Goal: Information Seeking & Learning: Learn about a topic

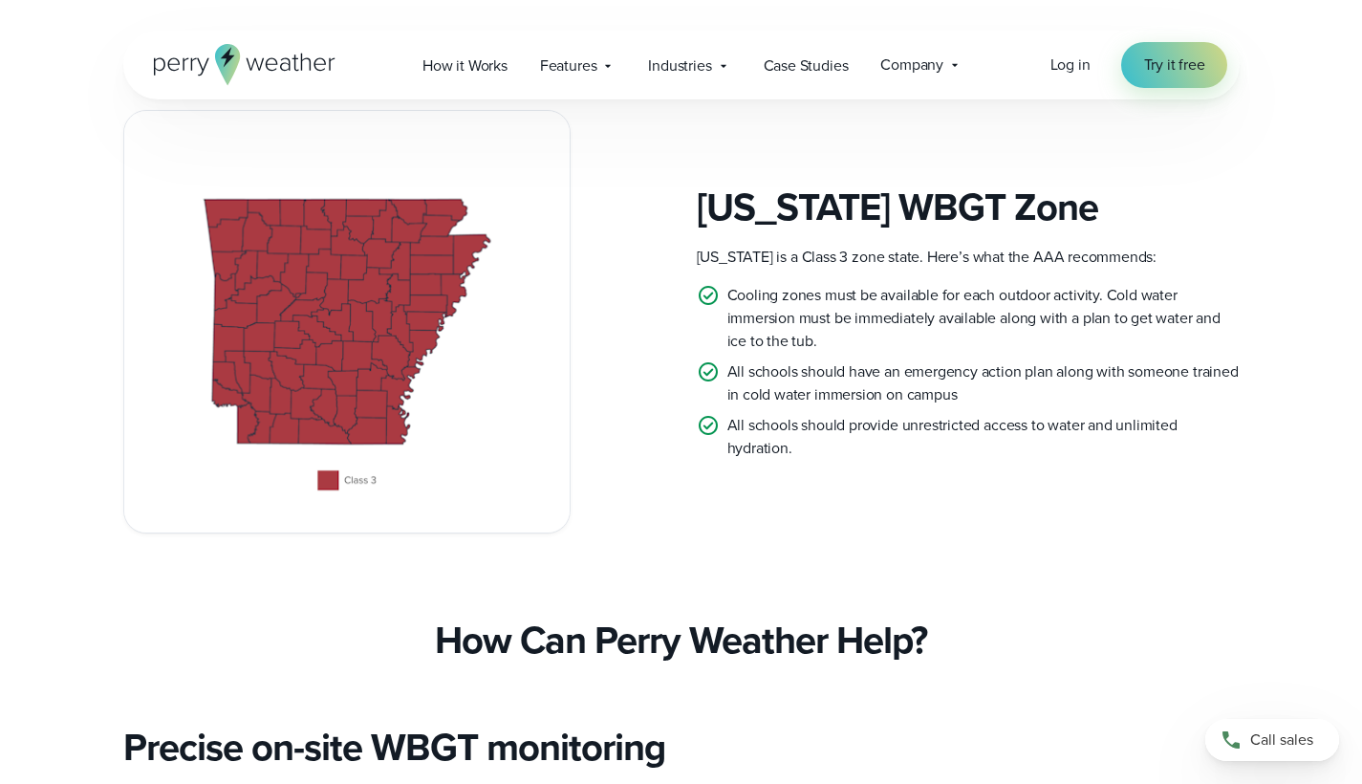
scroll to position [498, 0]
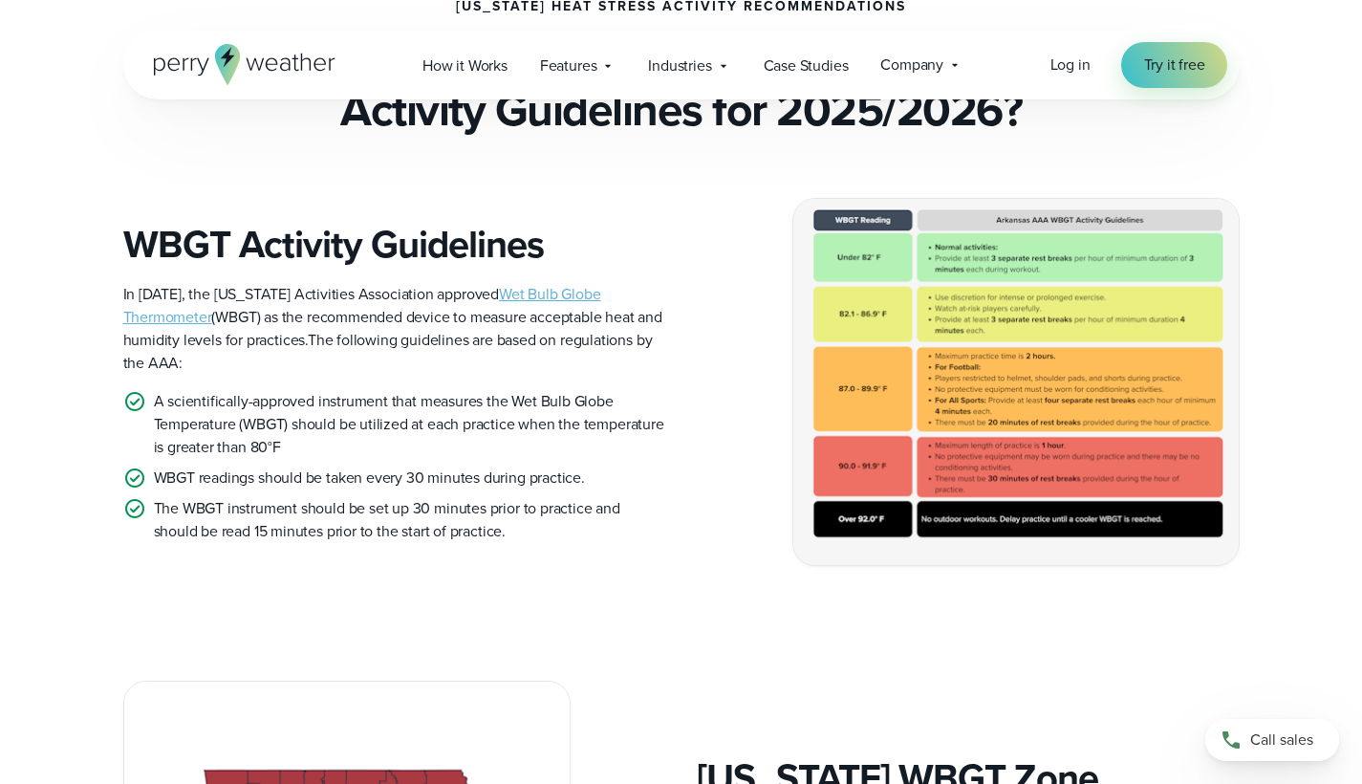
click at [974, 357] on img at bounding box center [1017, 382] width 446 height 366
click at [902, 361] on img at bounding box center [1017, 382] width 446 height 366
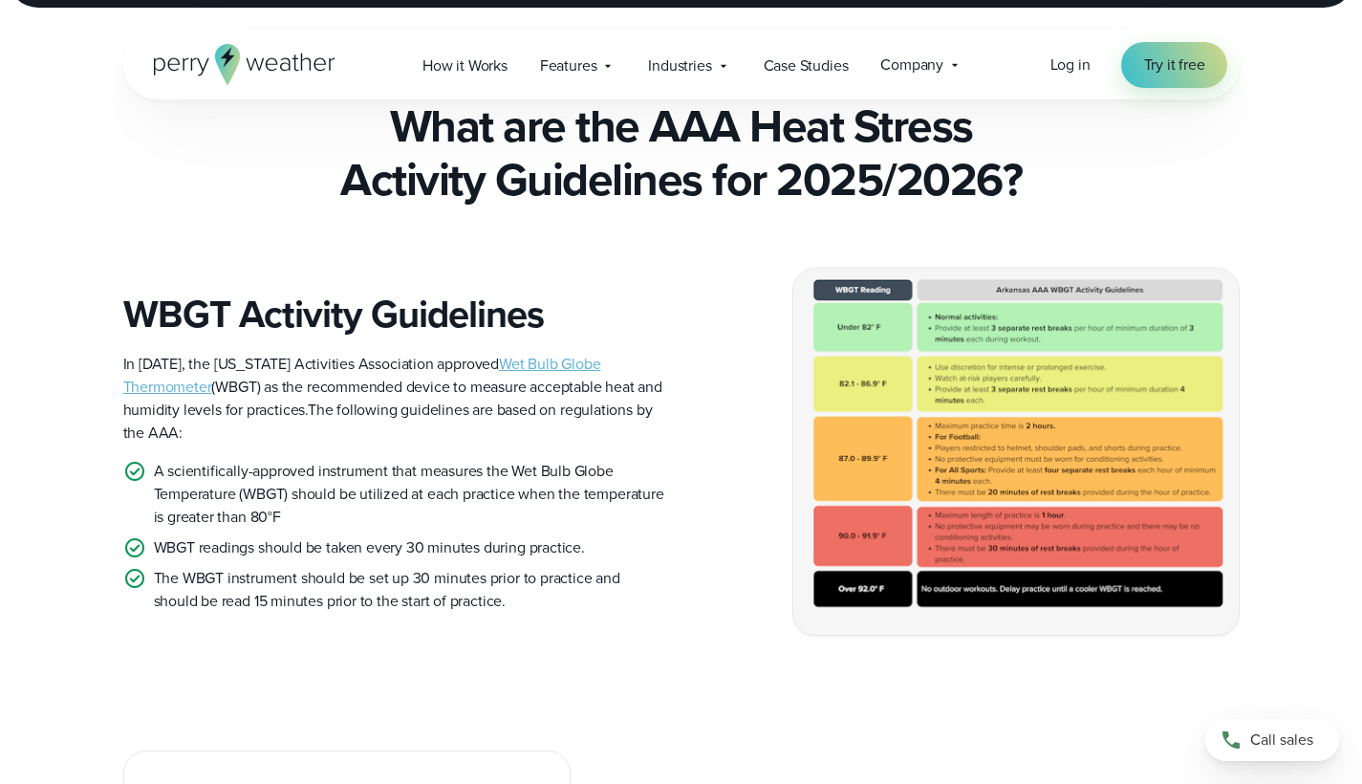
scroll to position [0, 0]
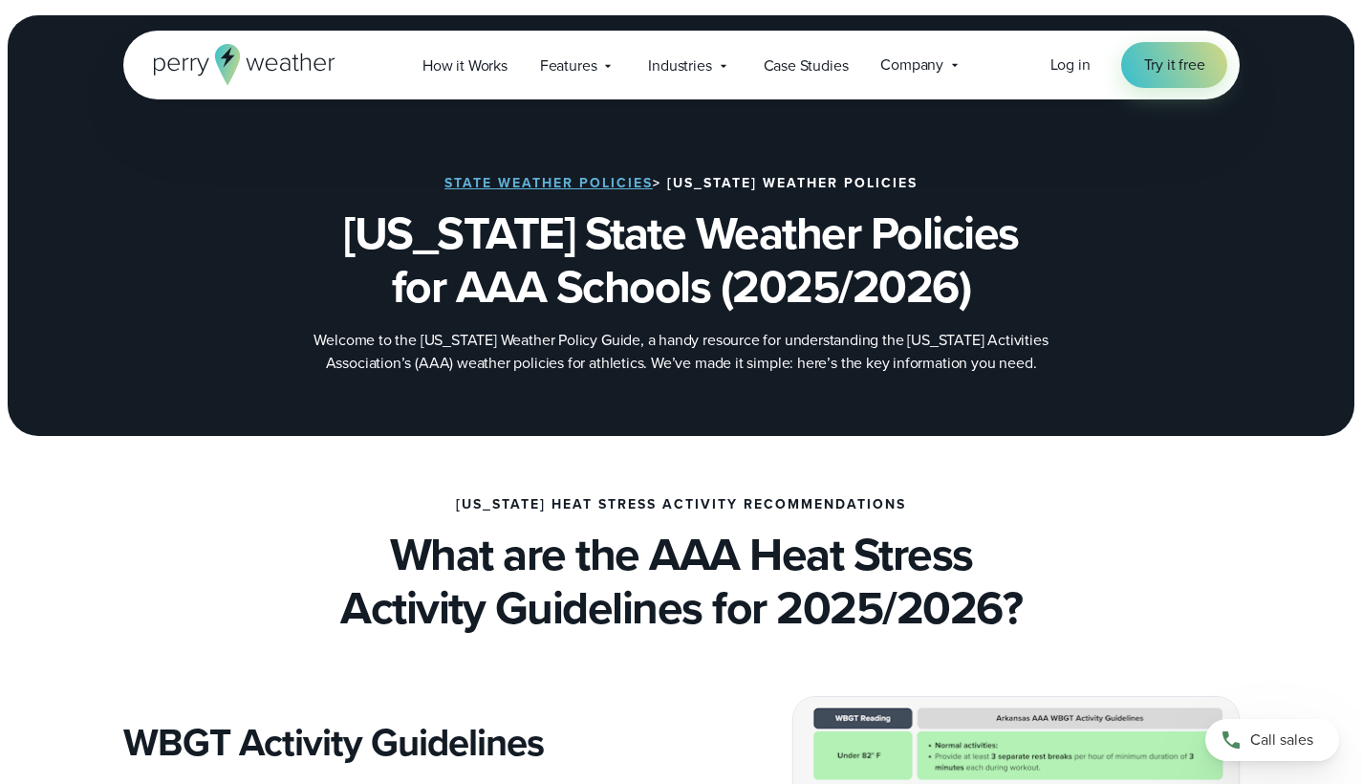
click at [528, 179] on link "State Weather Policies" at bounding box center [549, 183] width 208 height 20
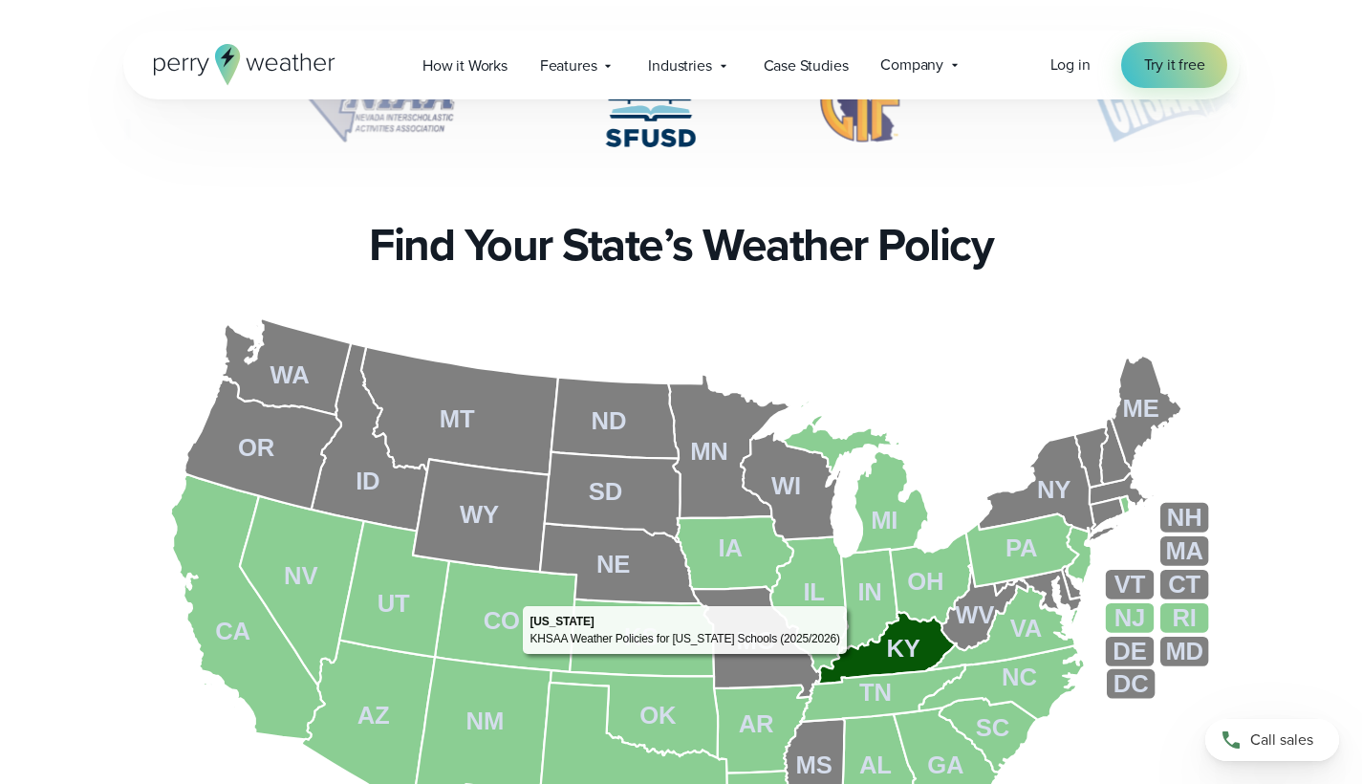
scroll to position [593, 0]
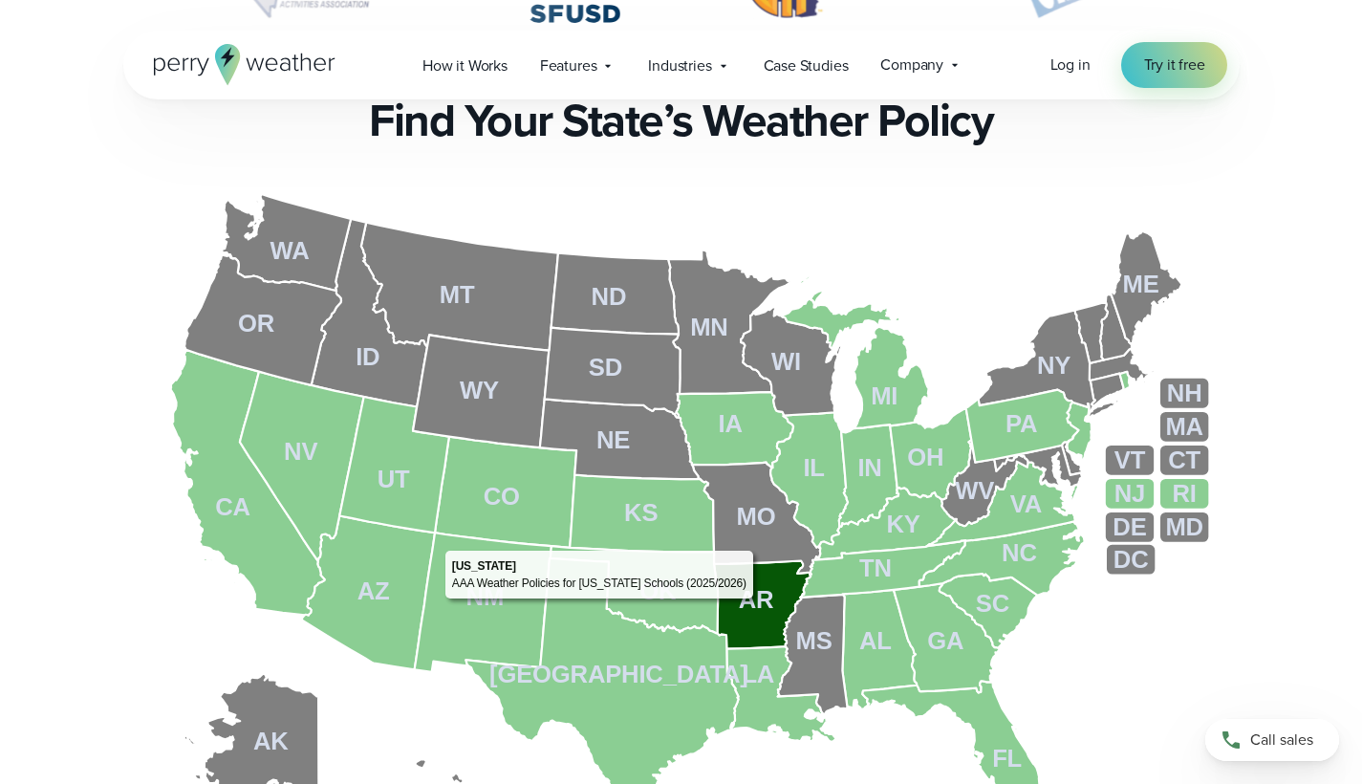
click at [758, 602] on tspan "AR" at bounding box center [756, 599] width 35 height 27
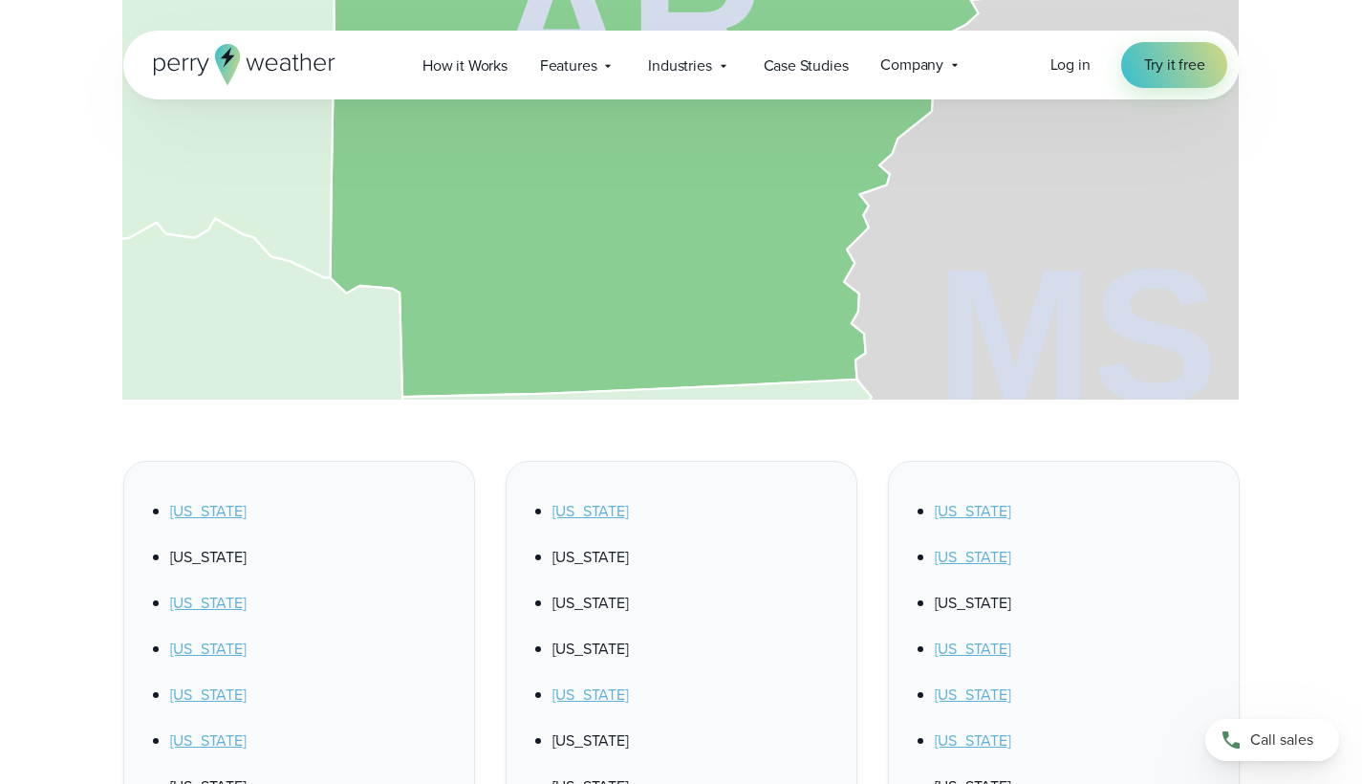
scroll to position [695, 0]
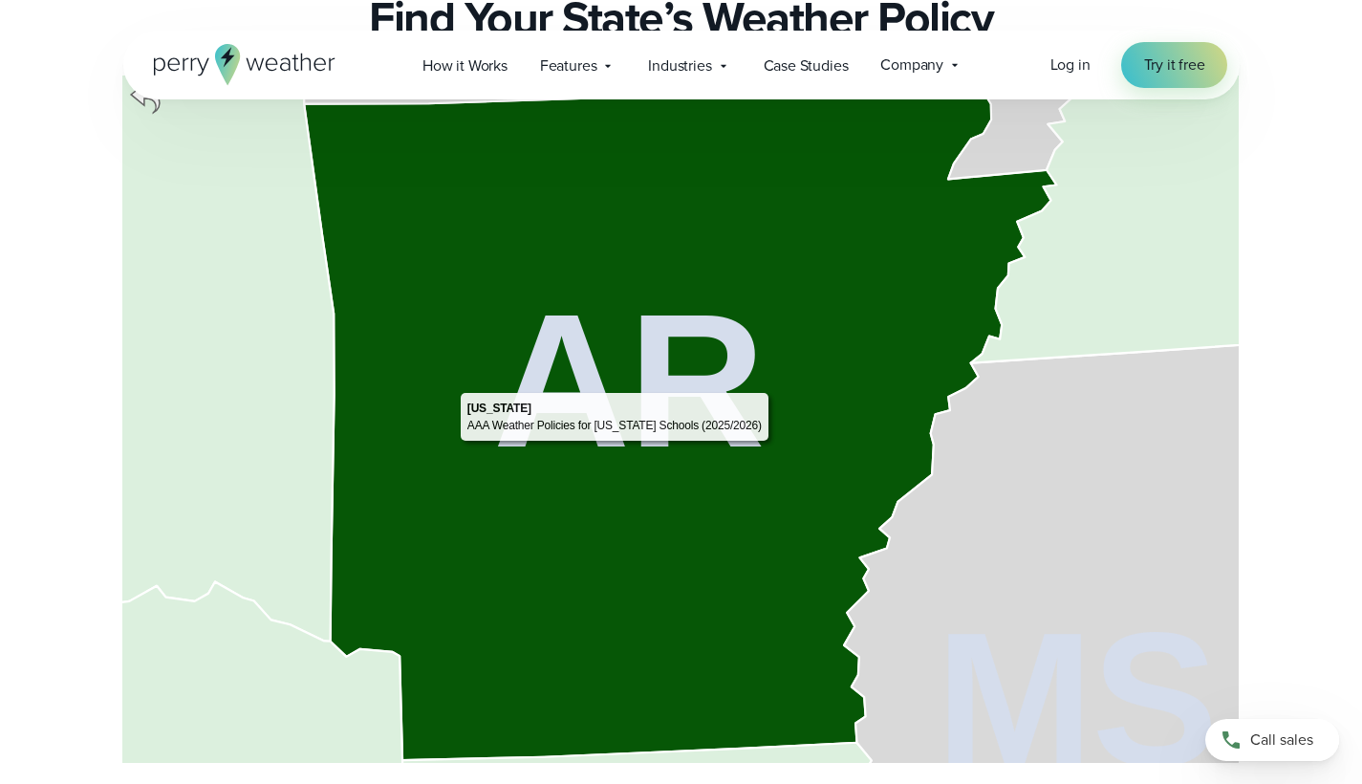
click at [774, 388] on icon at bounding box center [680, 420] width 753 height 681
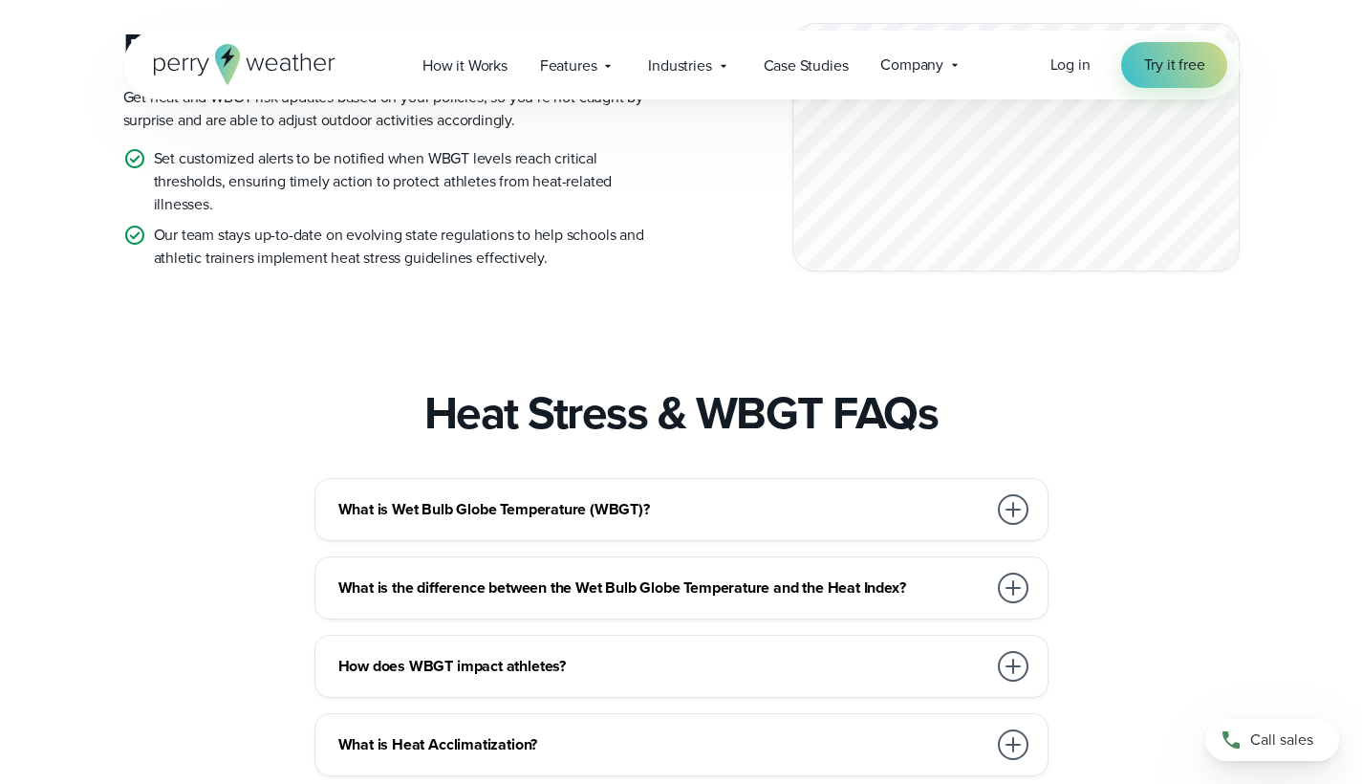
scroll to position [2962, 0]
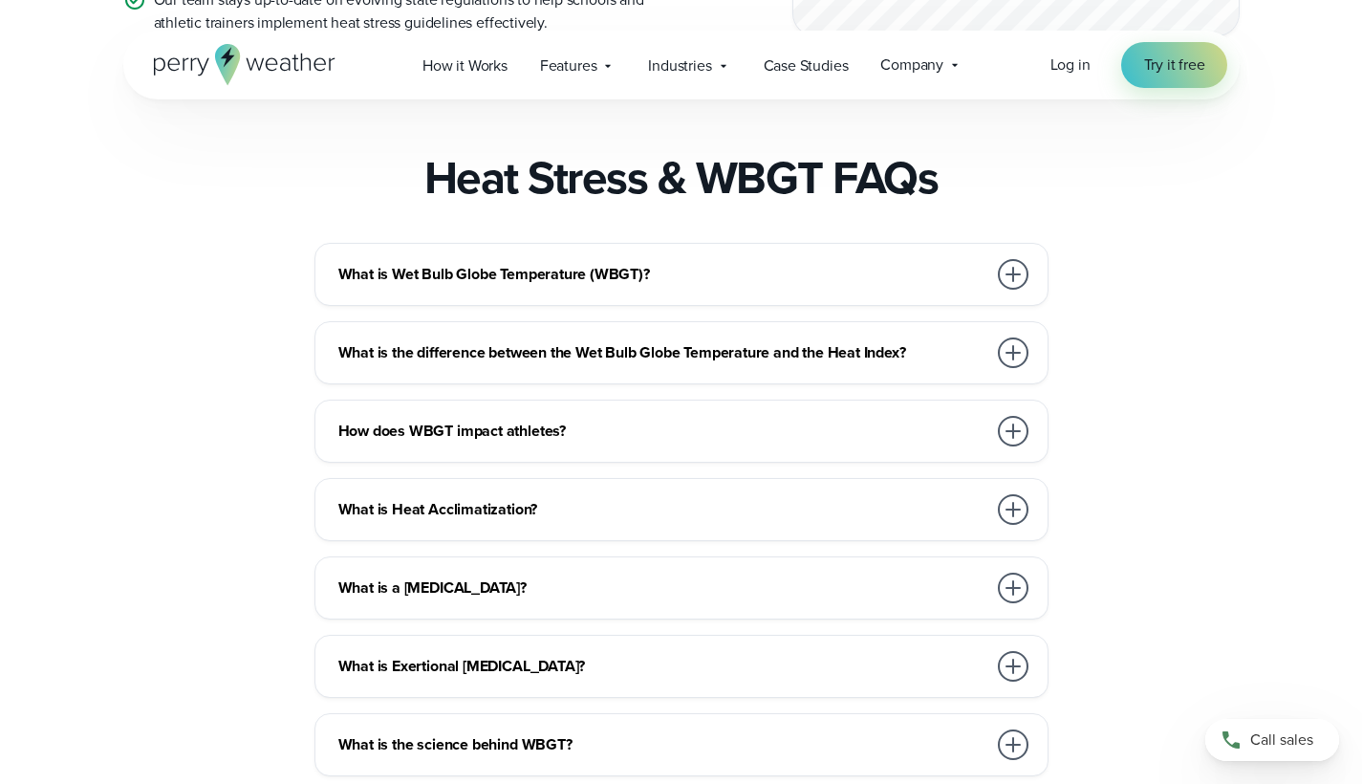
click at [747, 364] on h3 "What is the difference between the Wet Bulb Globe Temperature and the Heat Inde…" at bounding box center [662, 352] width 648 height 23
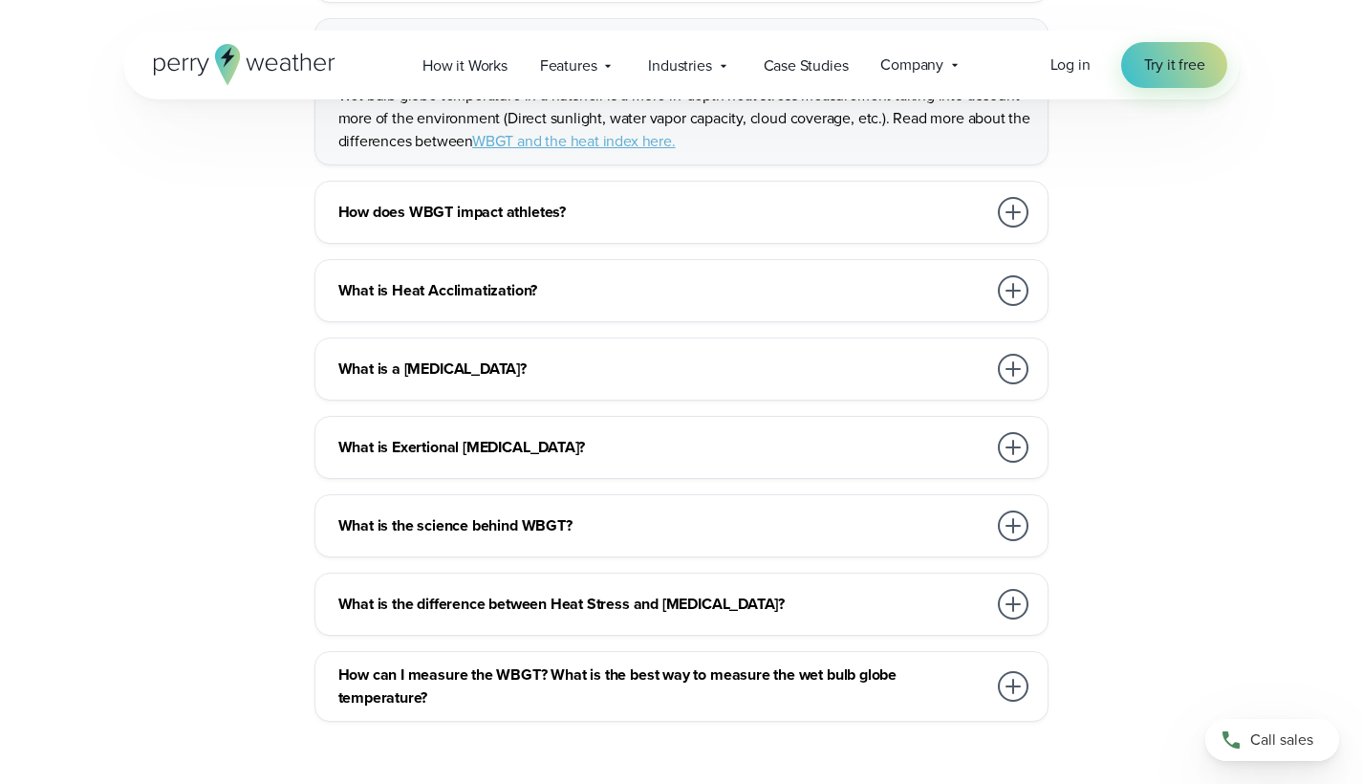
scroll to position [3229, 0]
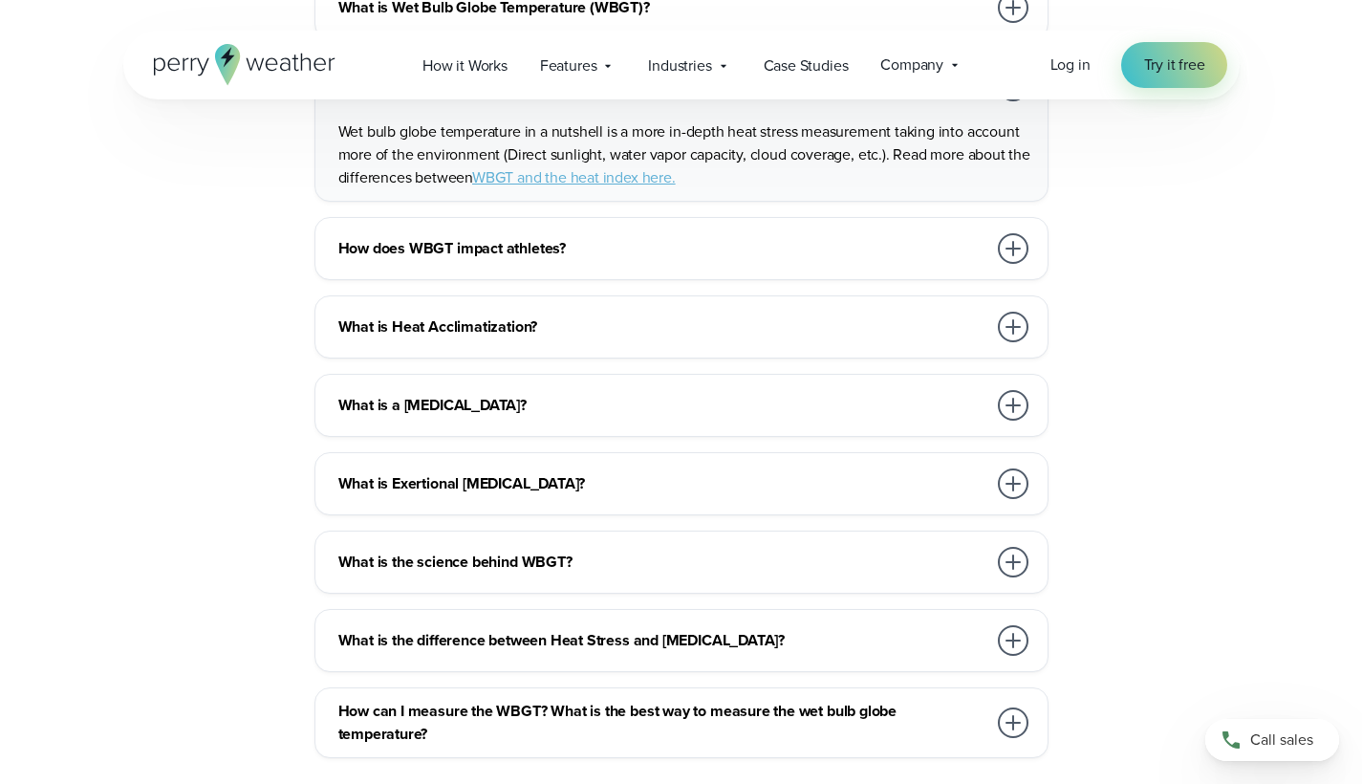
click at [640, 188] on link "WBGT and the heat index here." at bounding box center [574, 177] width 204 height 22
